Goal: Transaction & Acquisition: Purchase product/service

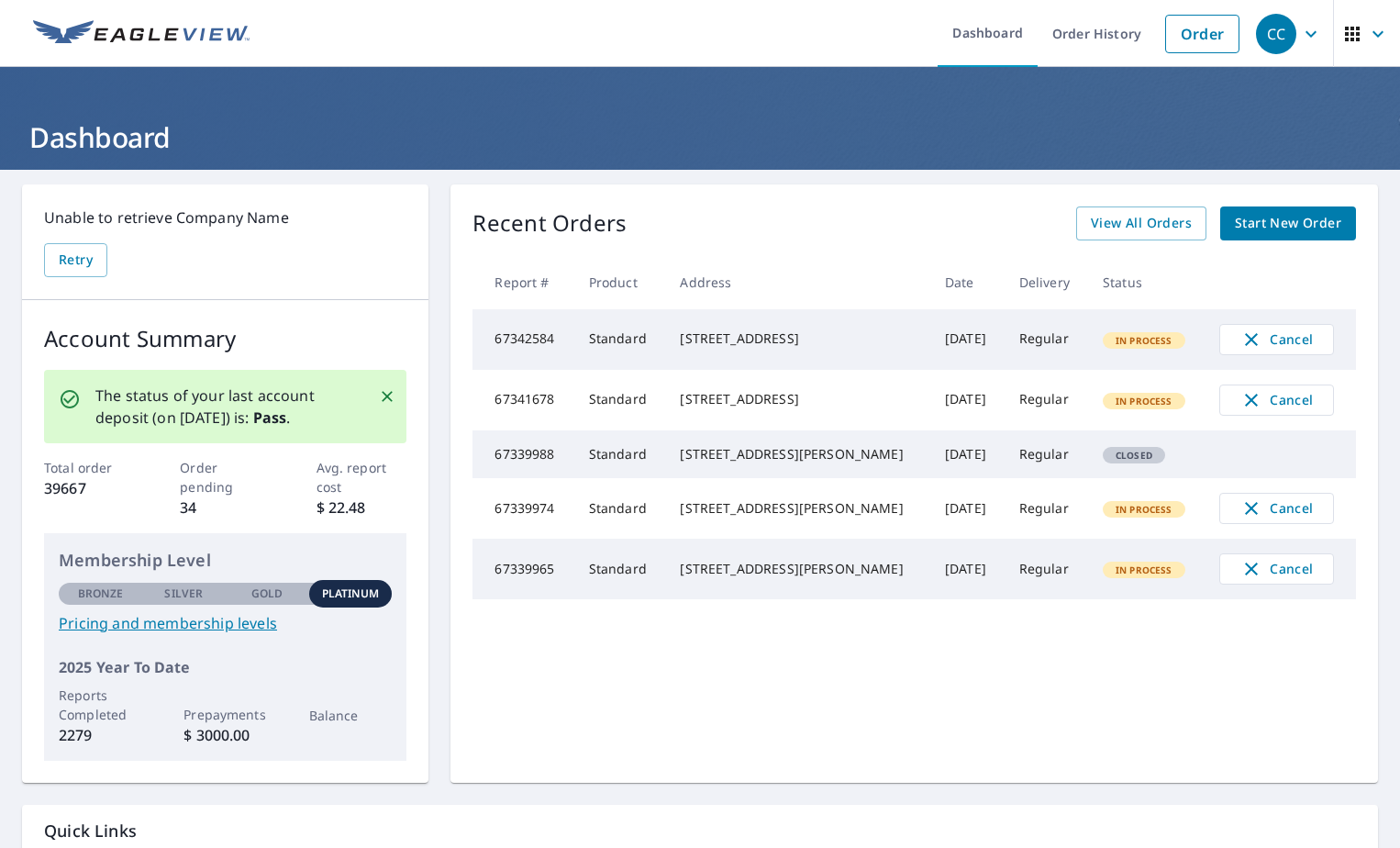
click at [1302, 233] on span "Start New Order" at bounding box center [1287, 223] width 106 height 23
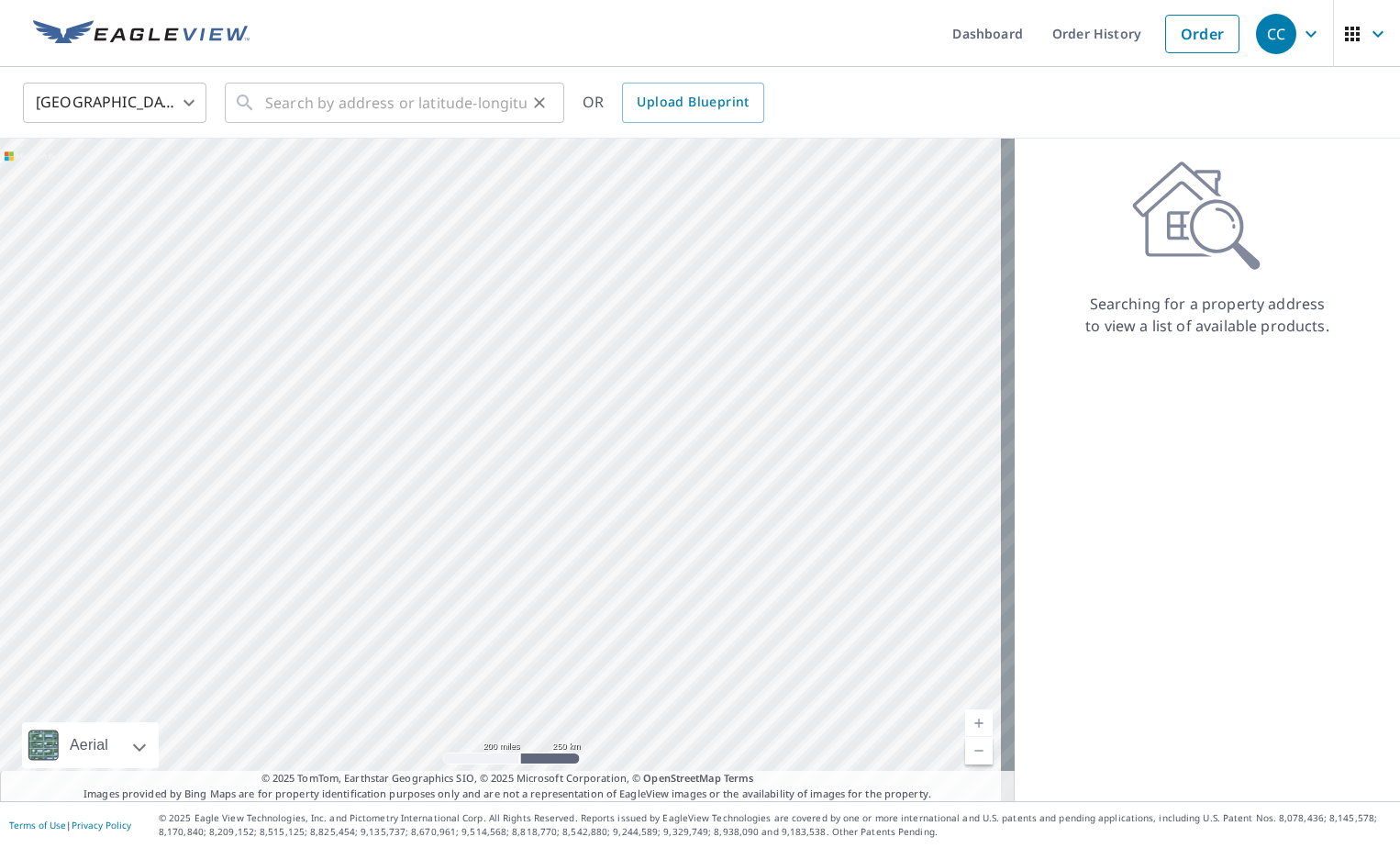
click at [264, 100] on div "​" at bounding box center [394, 103] width 340 height 40
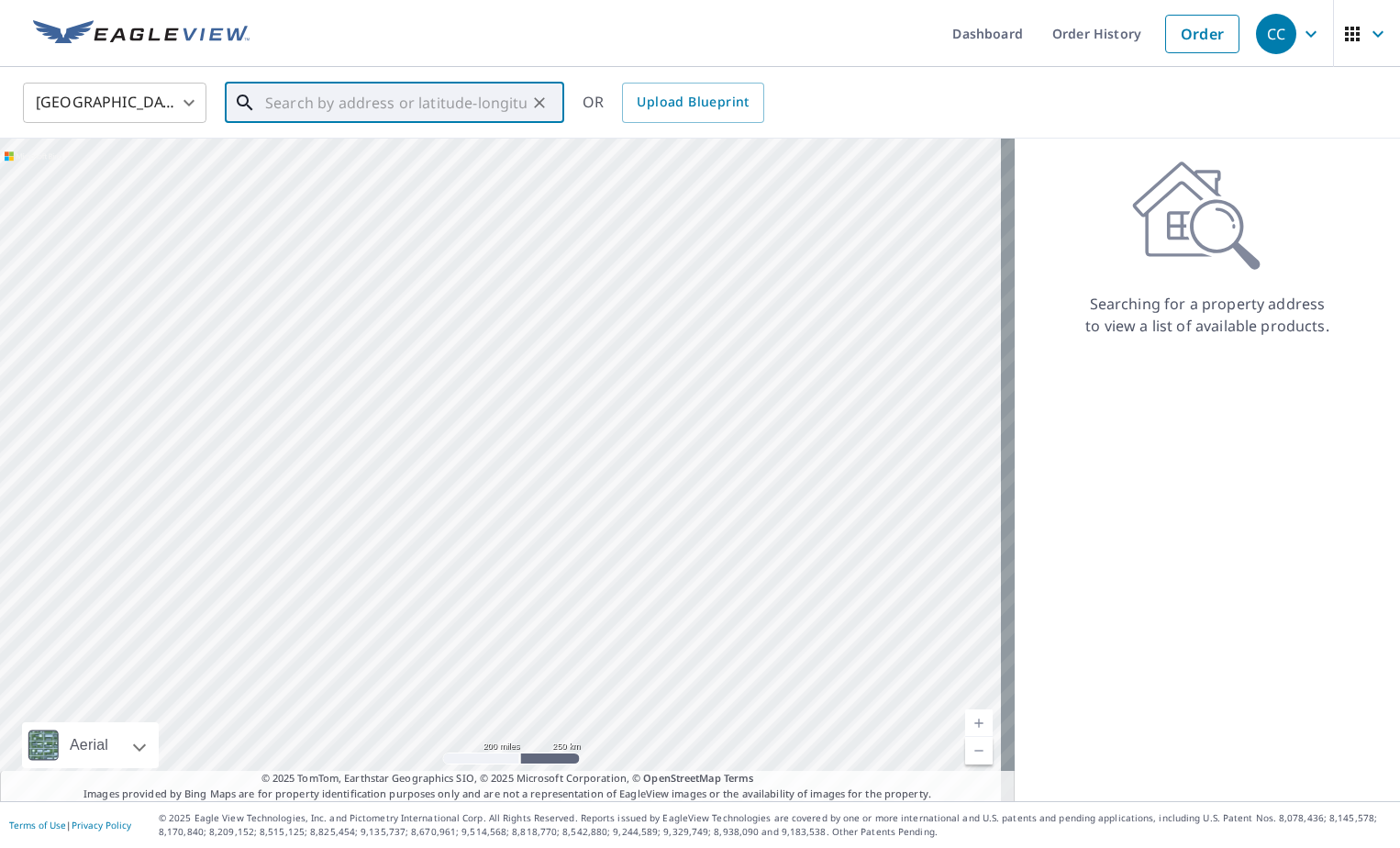
drag, startPoint x: 264, startPoint y: 100, endPoint x: 273, endPoint y: 89, distance: 14.2
click at [273, 89] on input "text" at bounding box center [396, 103] width 262 height 52
paste input "[STREET_ADDRESS]"
click at [360, 168] on p "[GEOGRAPHIC_DATA], LA 70820" at bounding box center [406, 175] width 288 height 18
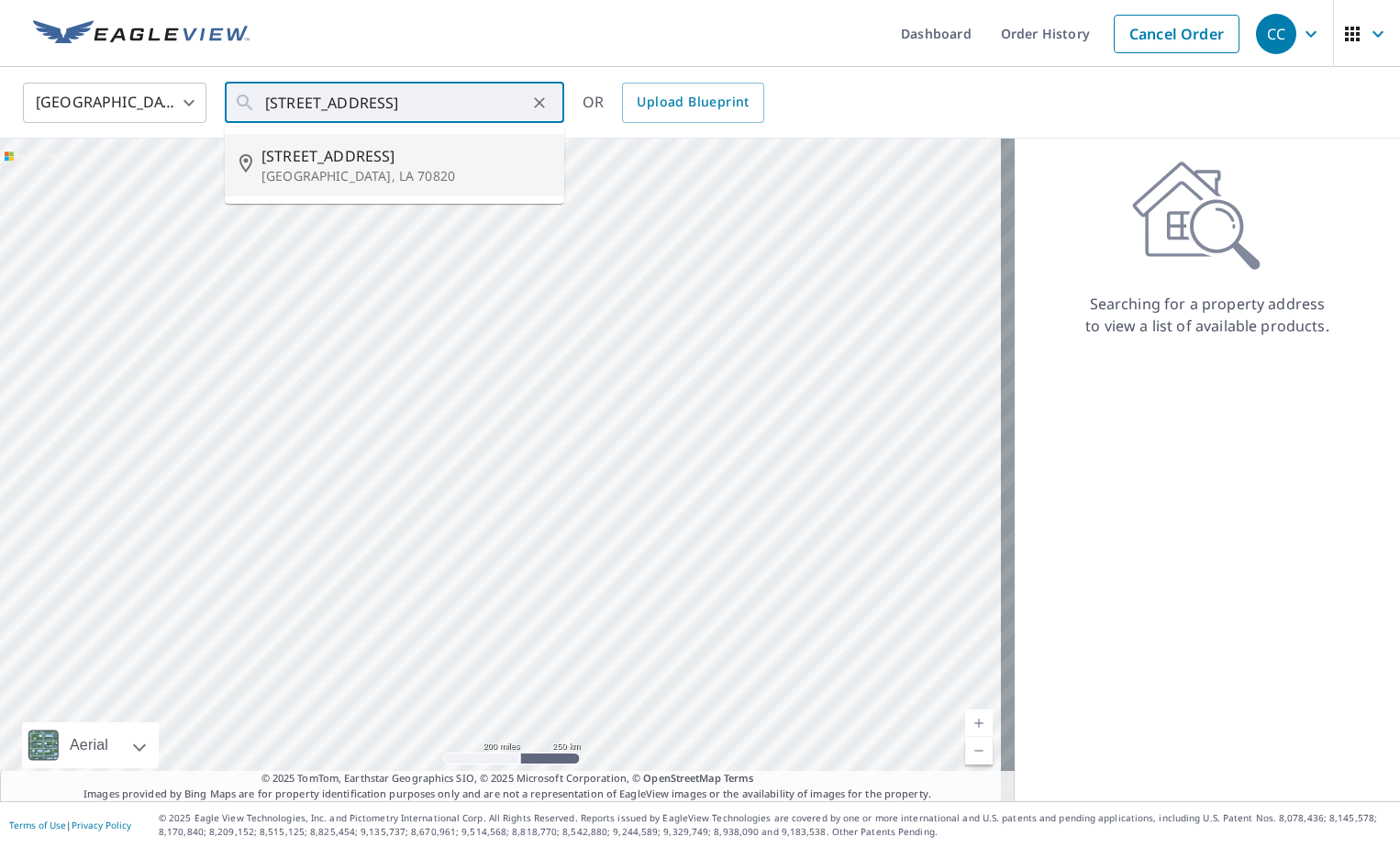
type input "[STREET_ADDRESS]"
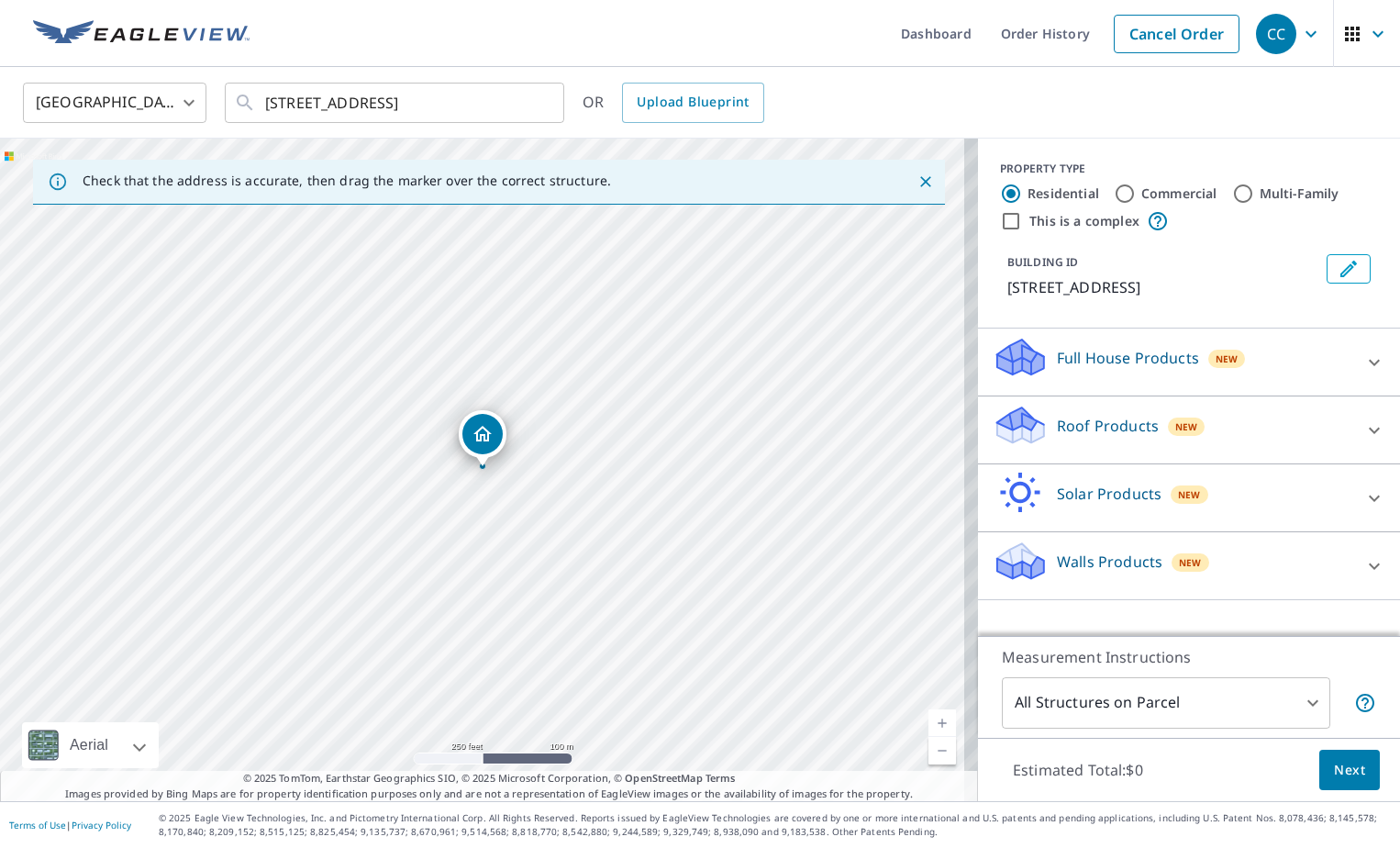
click at [1363, 441] on icon at bounding box center [1374, 430] width 22 height 22
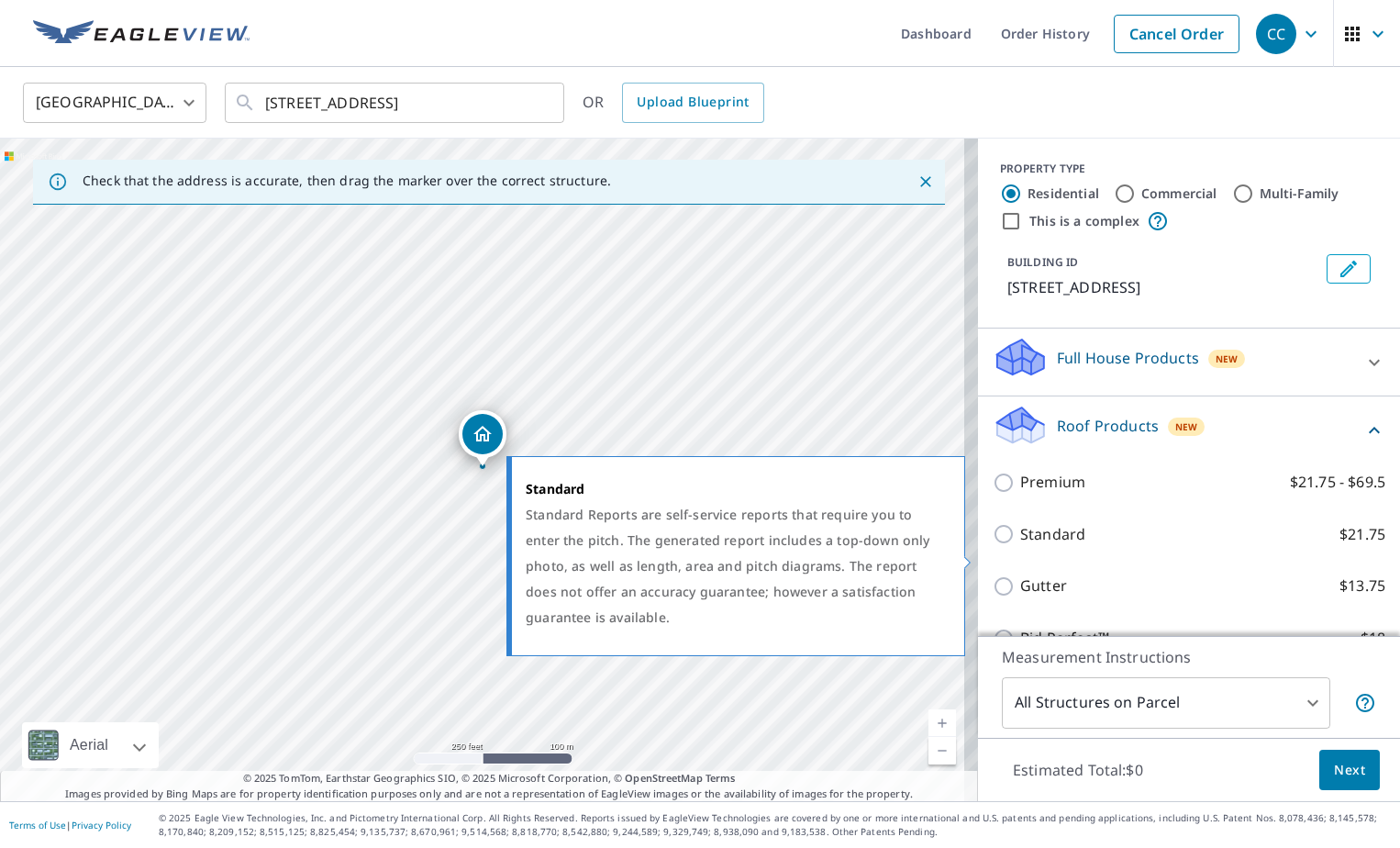
click at [994, 545] on input "Standard $21.75" at bounding box center [1006, 534] width 27 height 22
checkbox input "true"
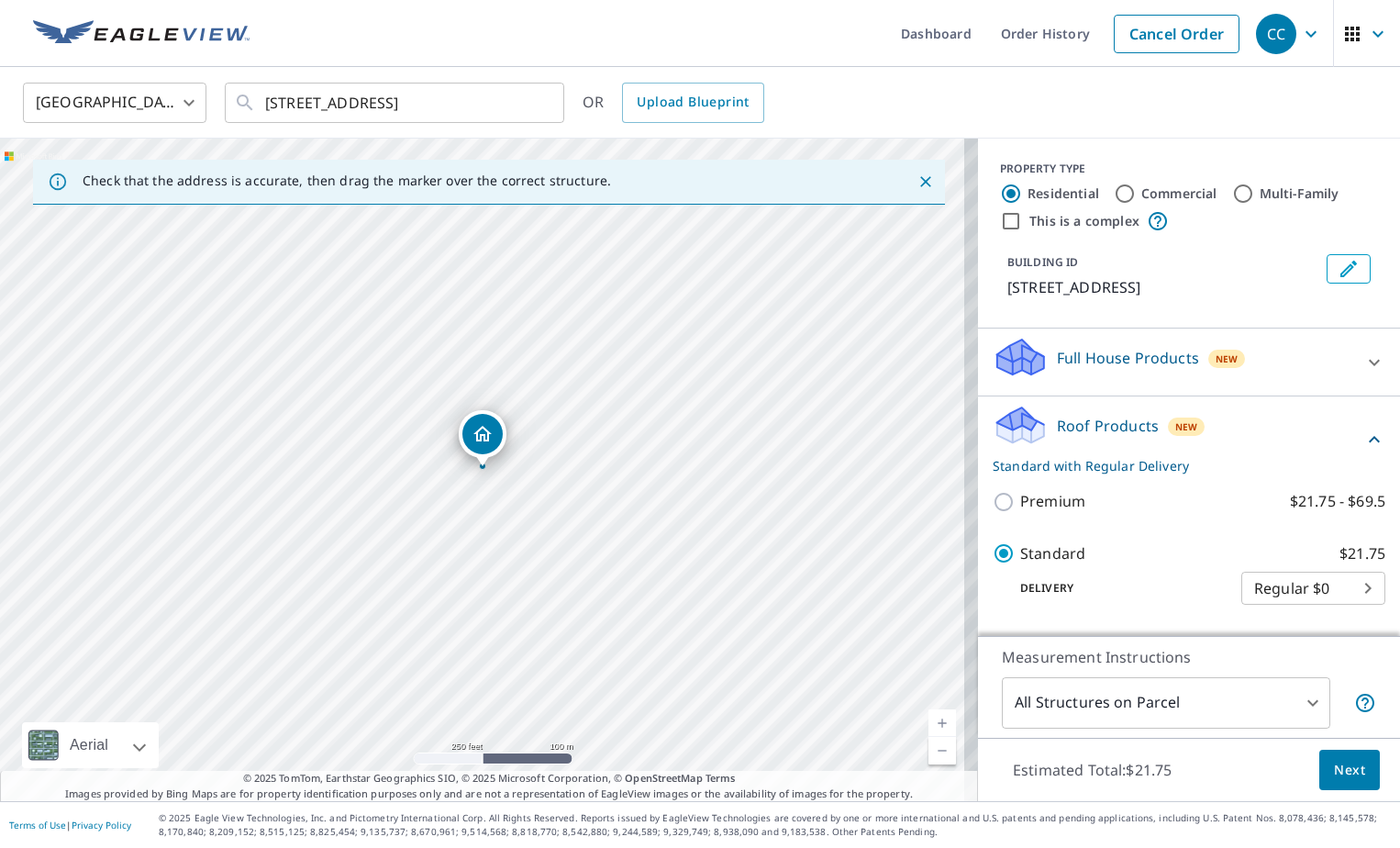
click at [1341, 777] on span "Next" at bounding box center [1349, 770] width 31 height 23
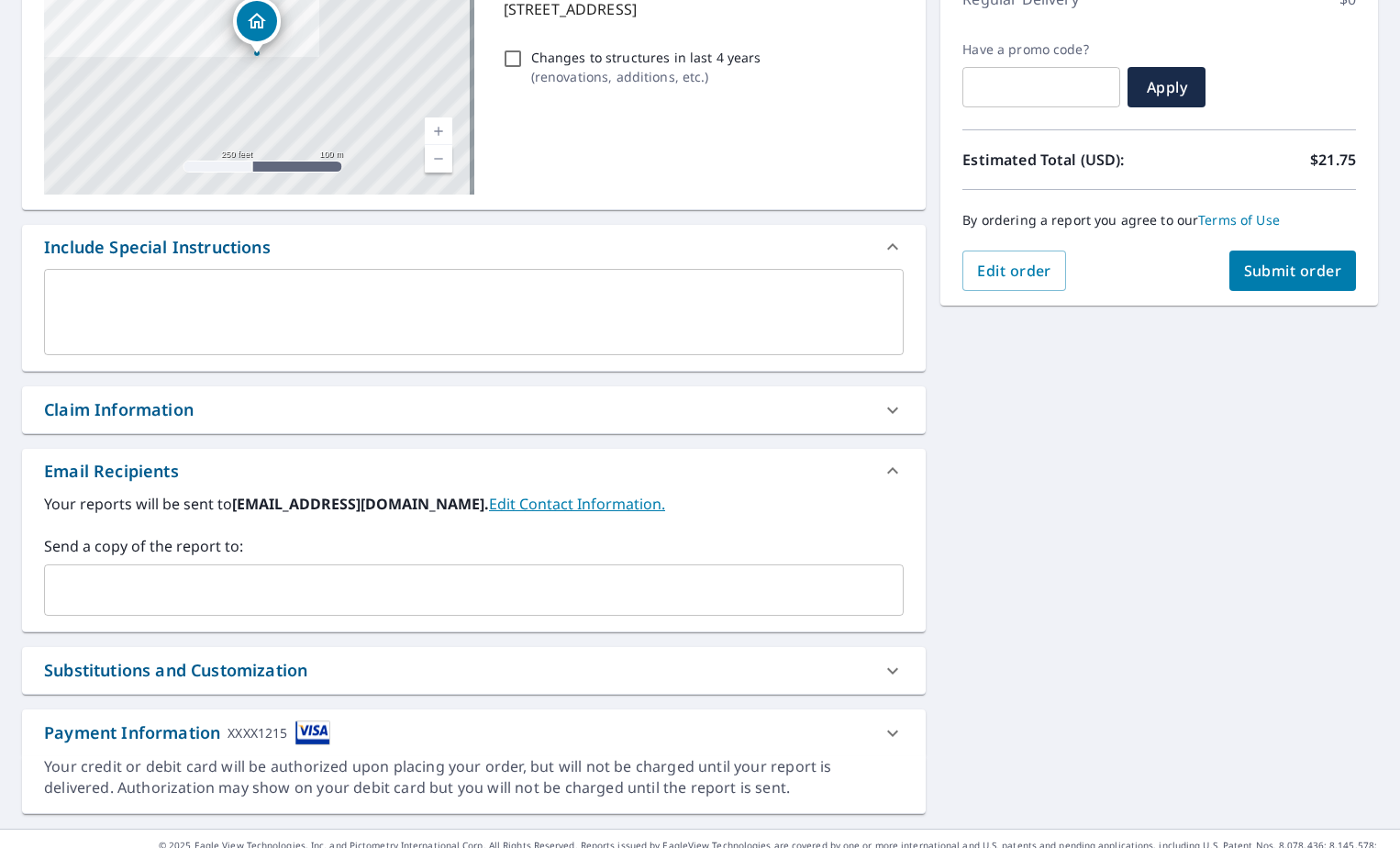
scroll to position [308, 0]
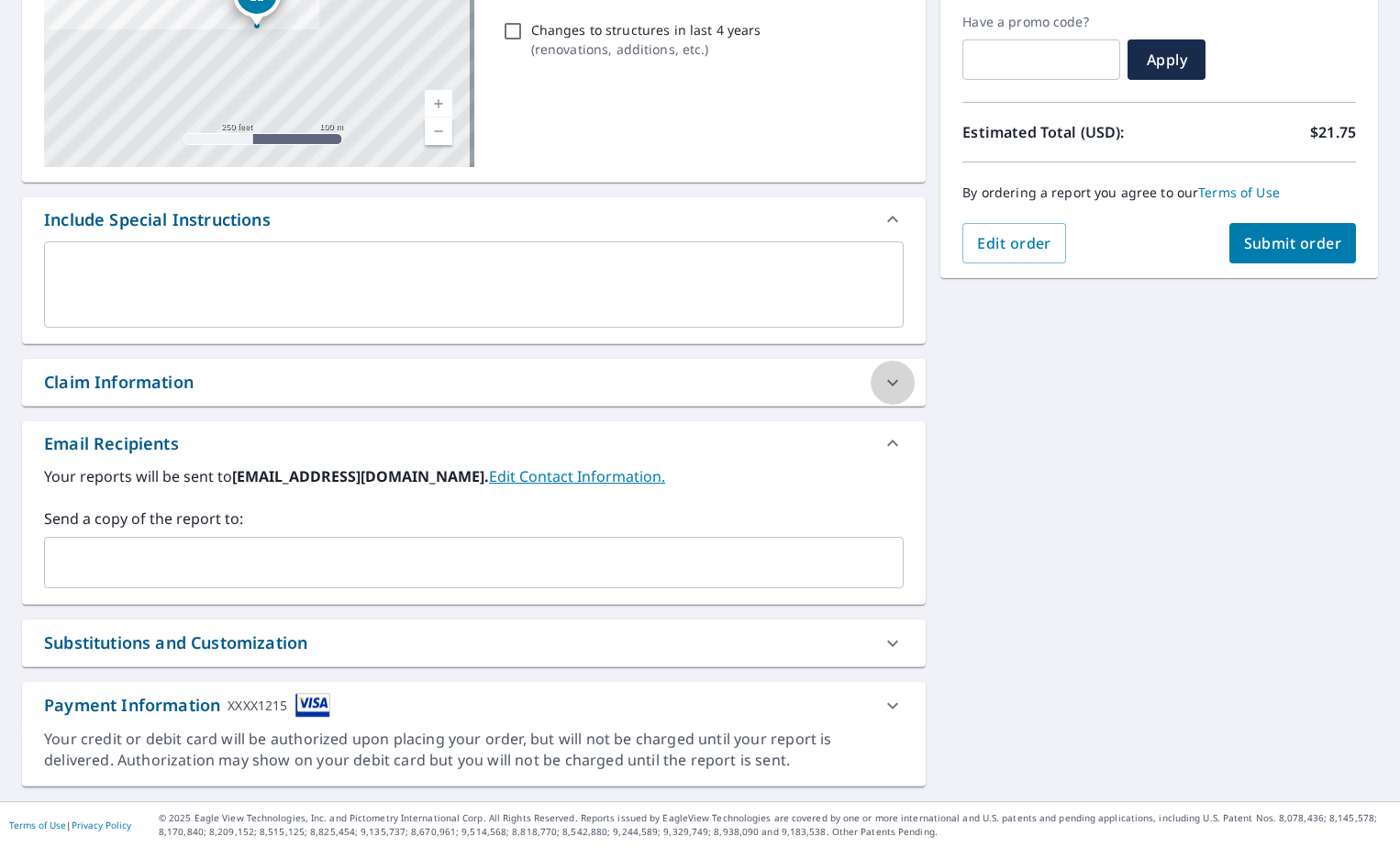
click at [894, 378] on icon at bounding box center [892, 382] width 22 height 22
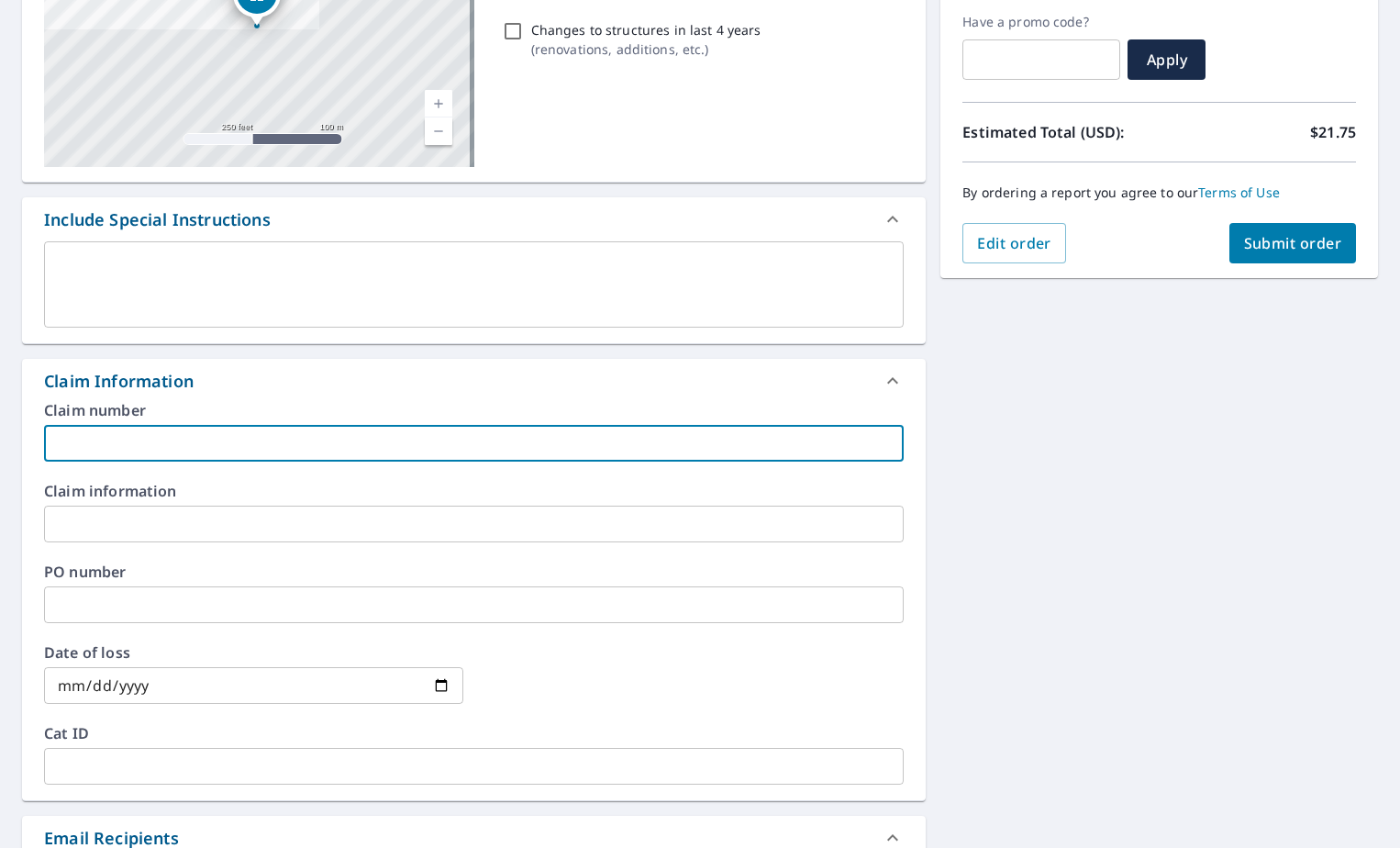
click at [256, 448] on input "text" at bounding box center [474, 442] width 860 height 37
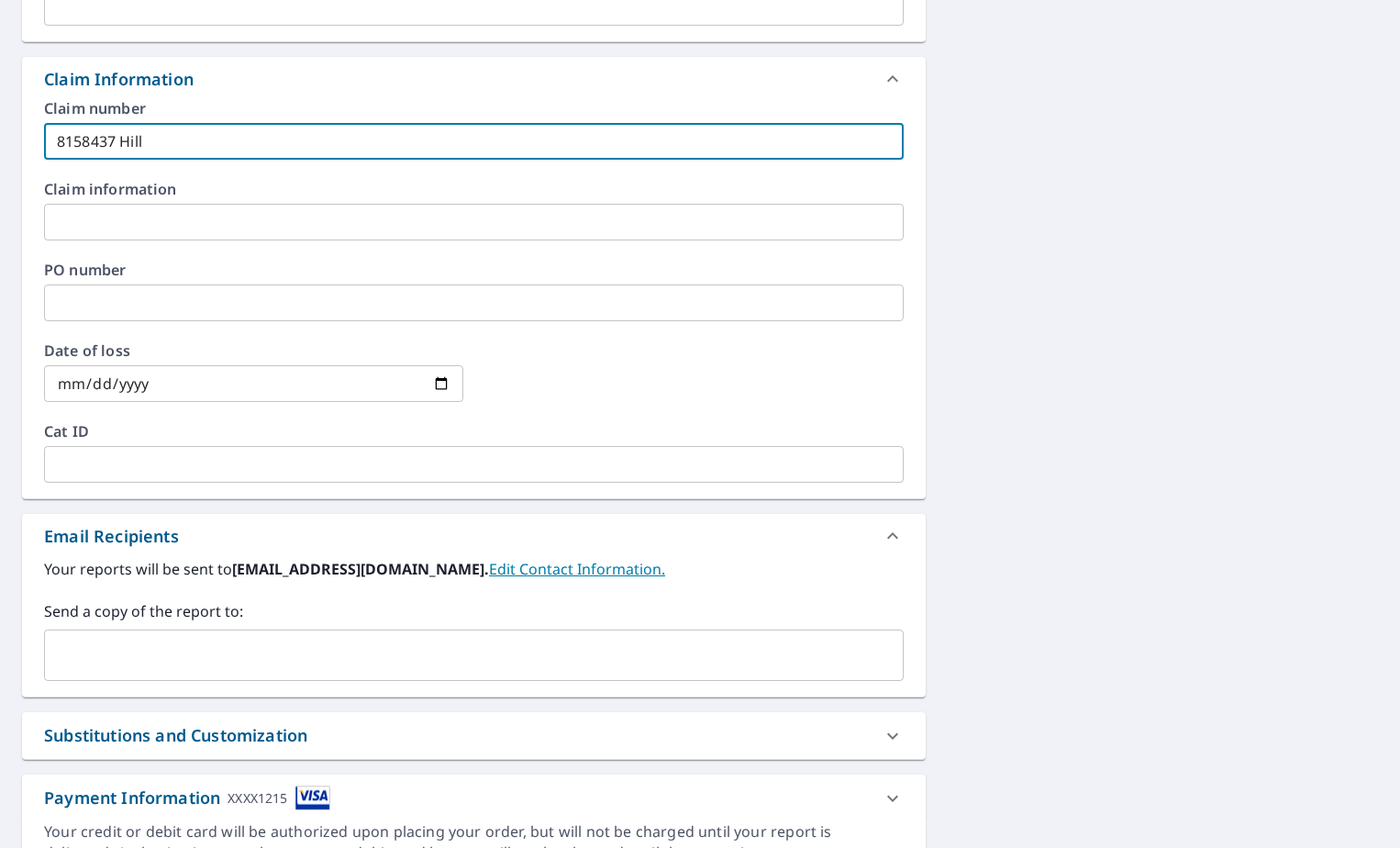
scroll to position [675, 0]
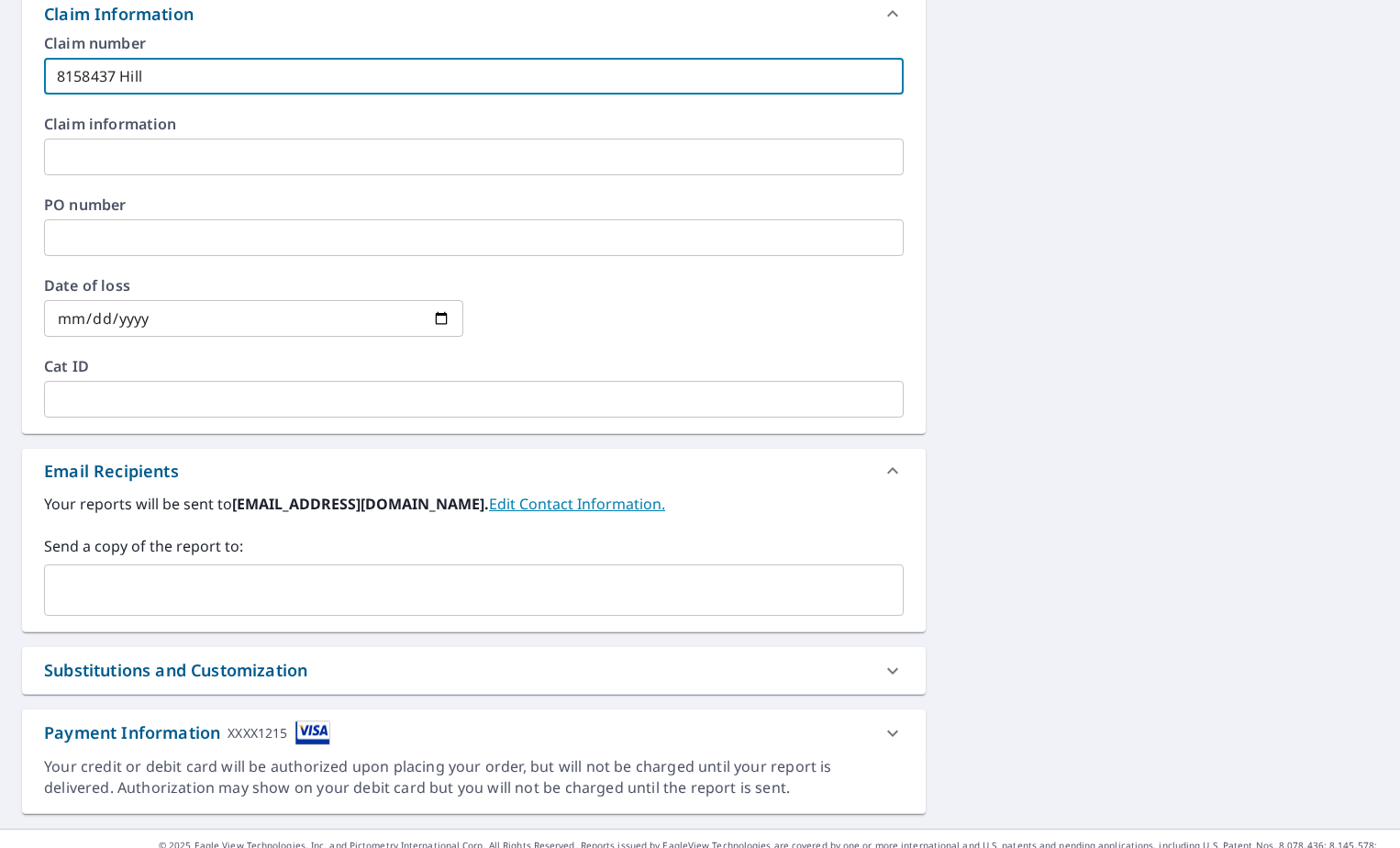
click at [146, 570] on div "​" at bounding box center [474, 590] width 860 height 52
type input "8158437 Hill"
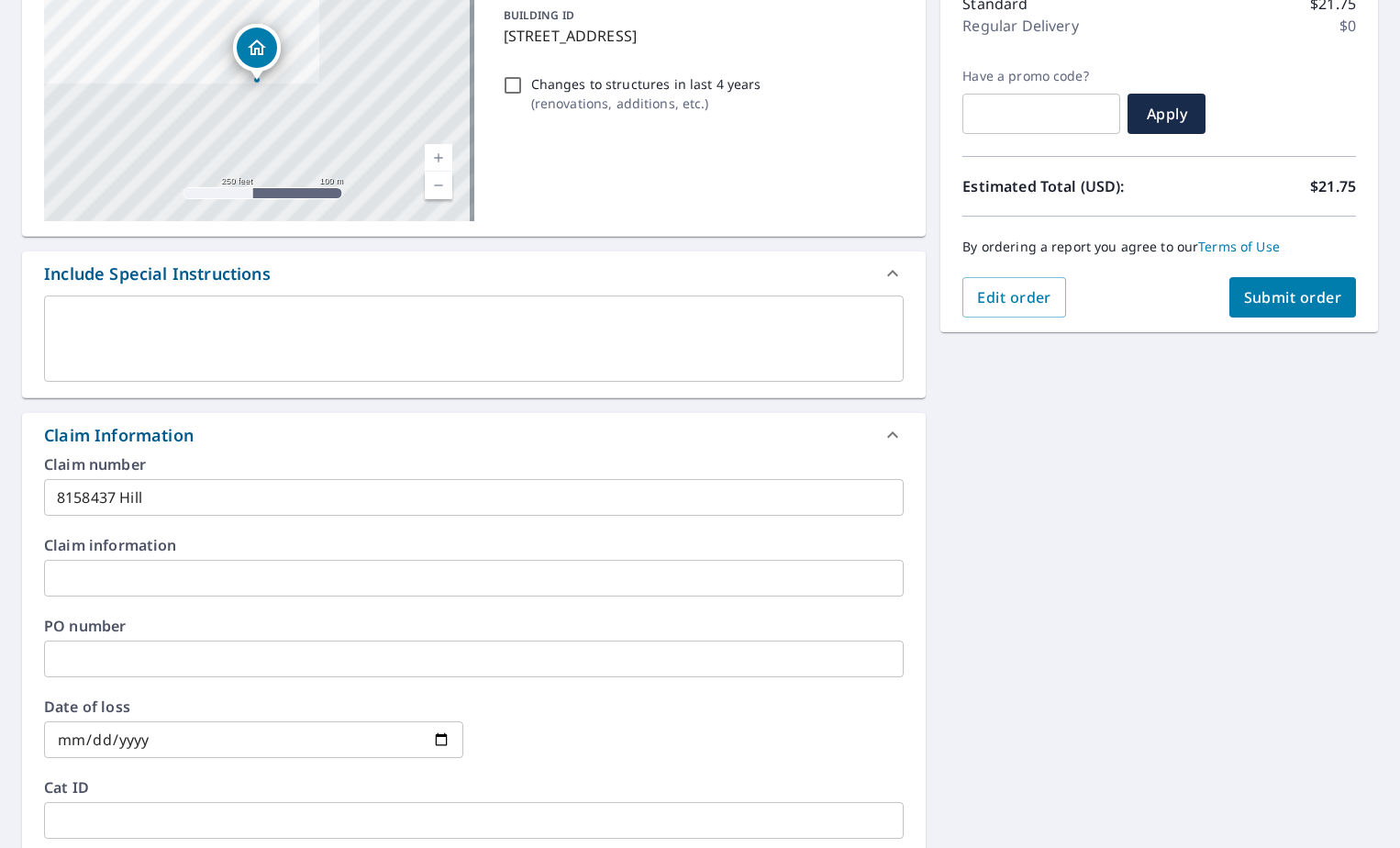
scroll to position [243, 0]
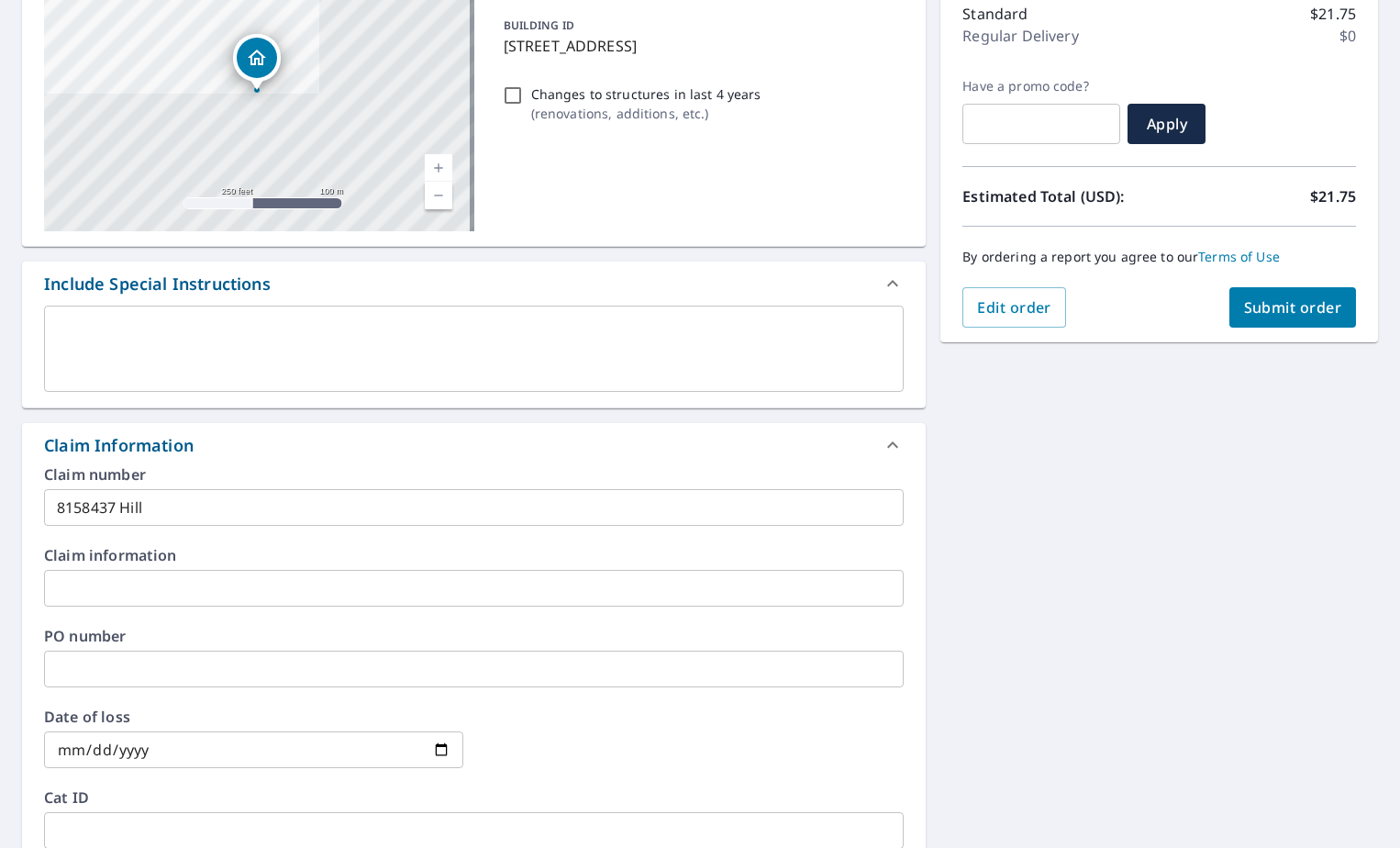
type input "[EMAIL_ADDRESS][DOMAIN_NAME]"
click at [1304, 307] on span "Submit order" at bounding box center [1293, 307] width 98 height 20
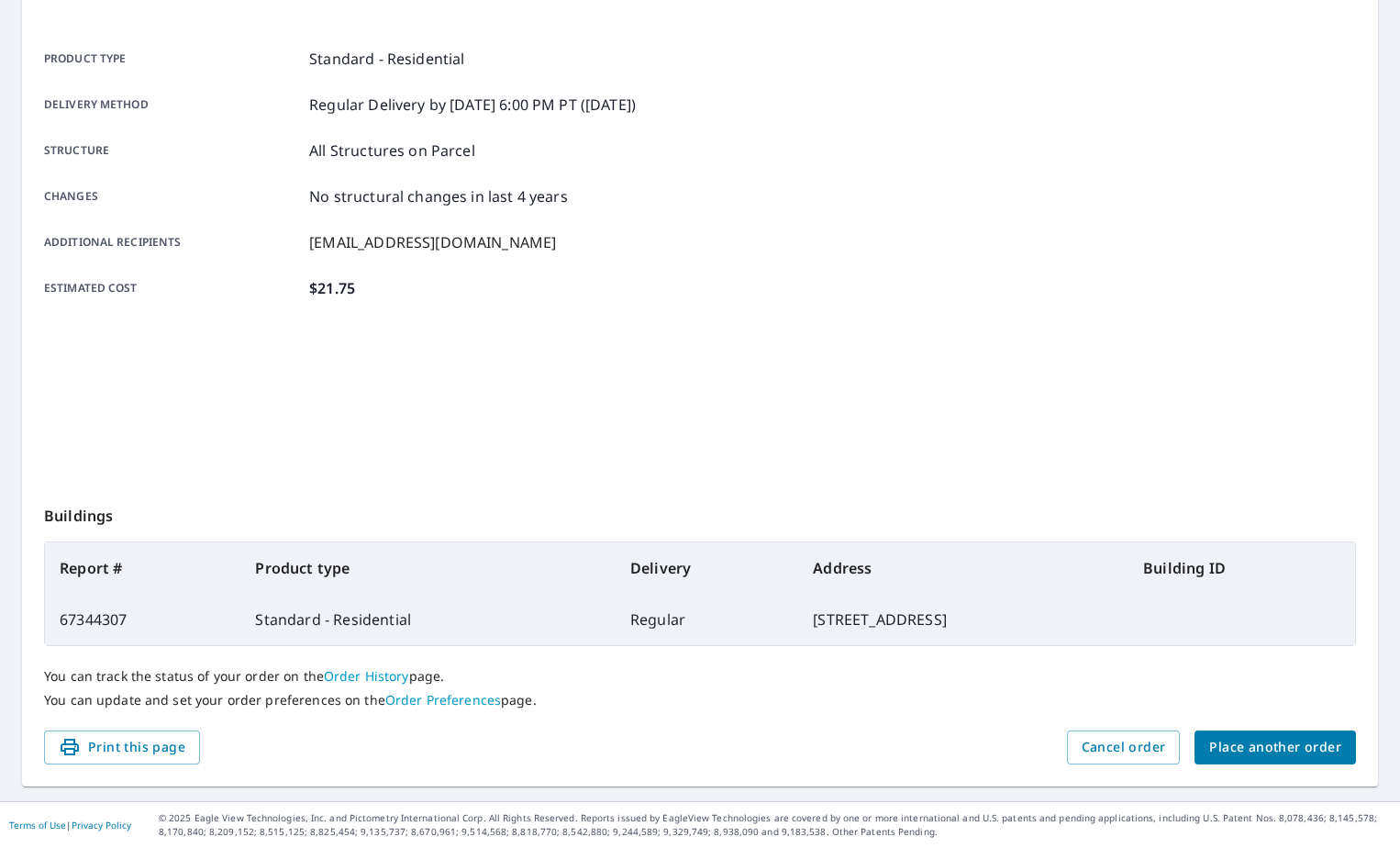
scroll to position [232, 0]
